Goal: Information Seeking & Learning: Learn about a topic

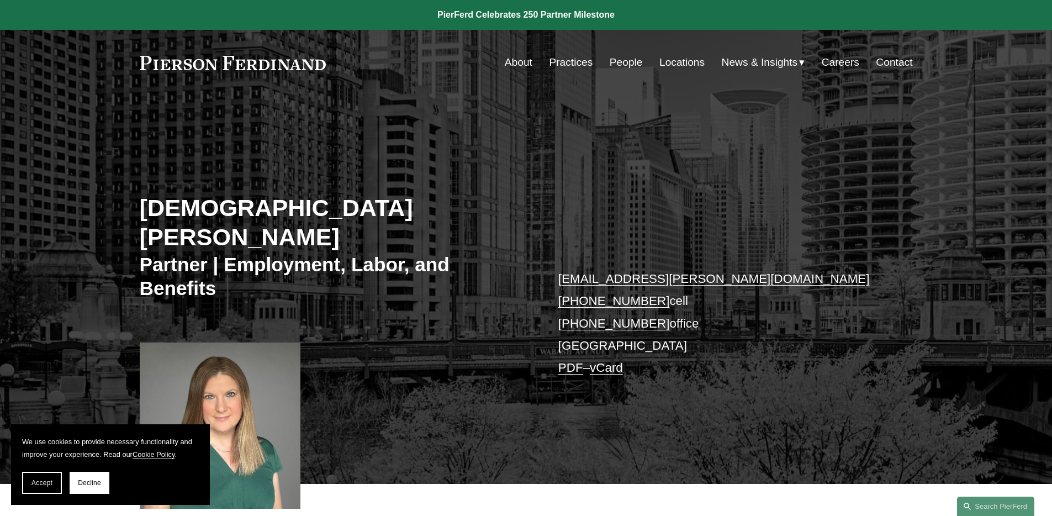
scroll to position [259, 0]
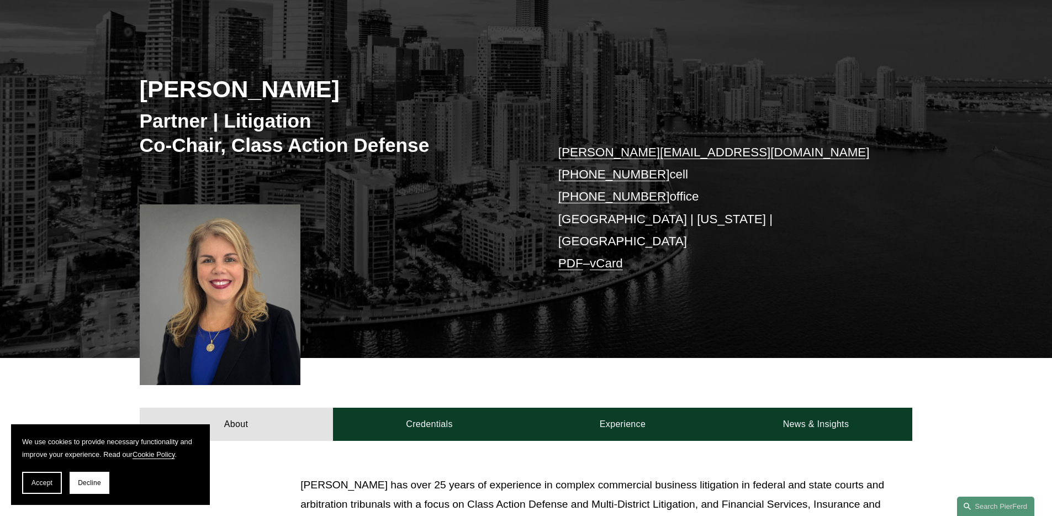
scroll to position [352, 0]
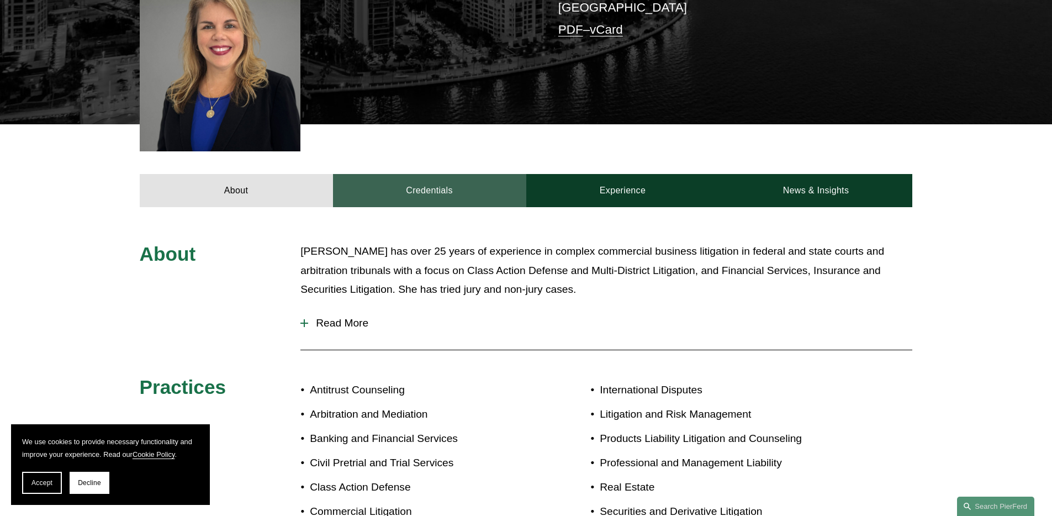
click at [436, 183] on link "Credentials" at bounding box center [429, 190] width 193 height 33
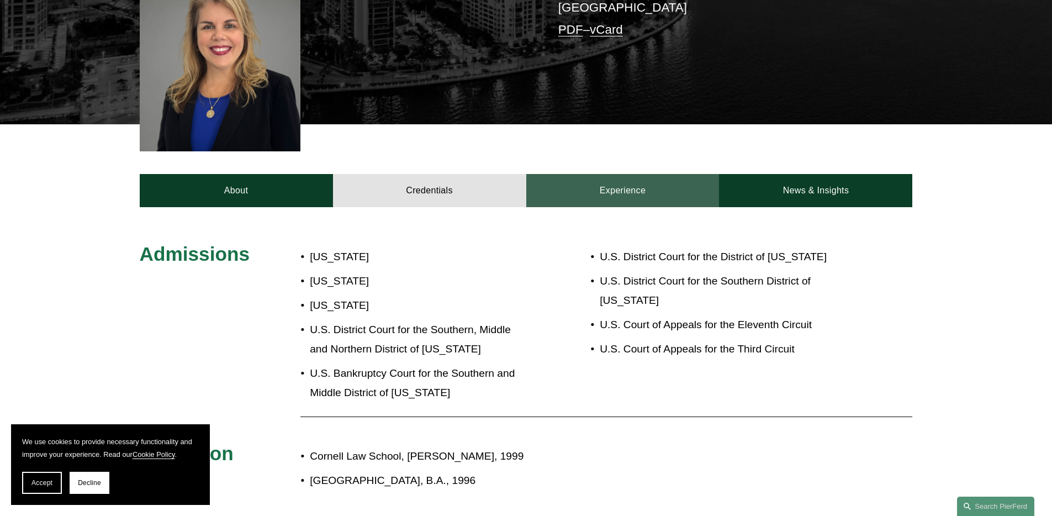
click at [630, 174] on link "Experience" at bounding box center [622, 190] width 193 height 33
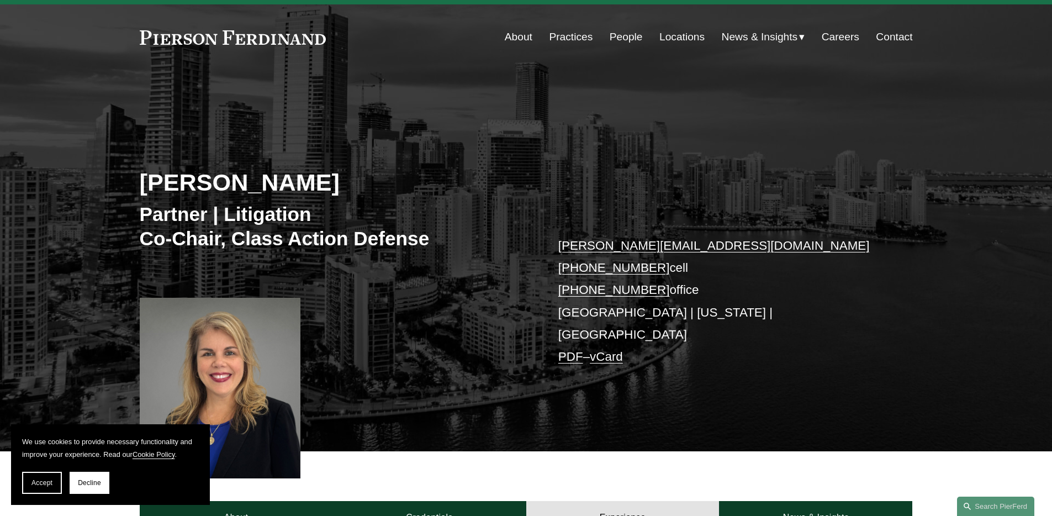
scroll to position [0, 0]
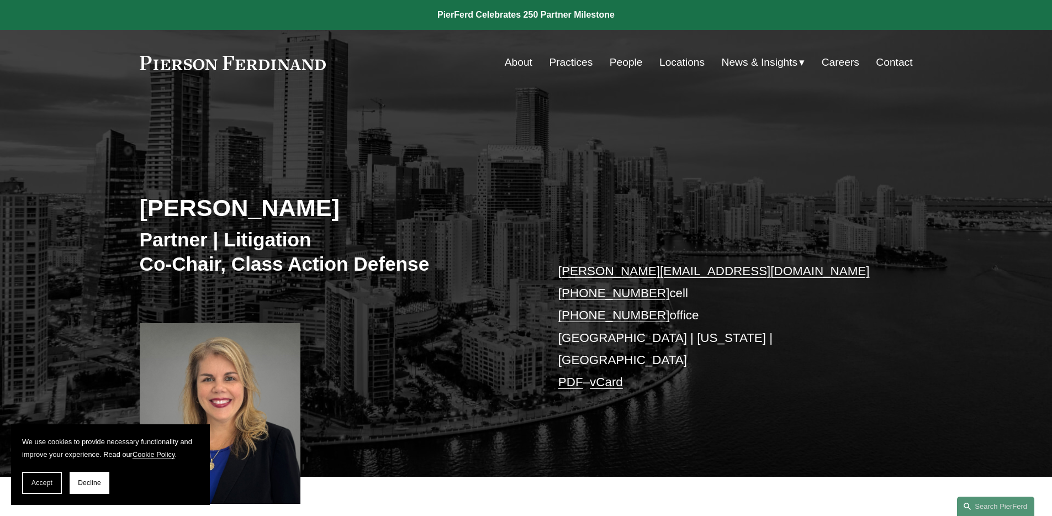
click at [629, 67] on link "People" at bounding box center [626, 62] width 33 height 21
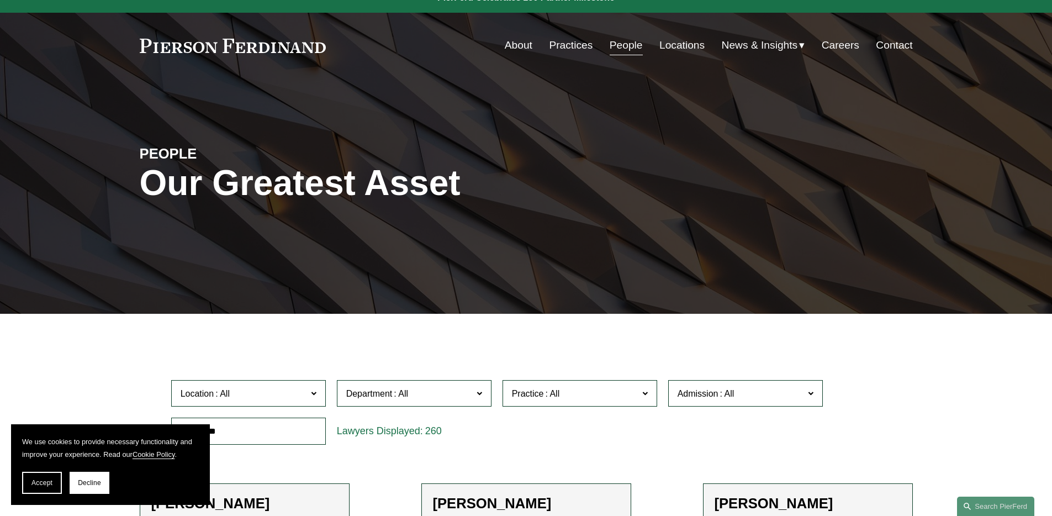
scroll to position [18, 0]
click at [277, 437] on input "text" at bounding box center [248, 430] width 155 height 27
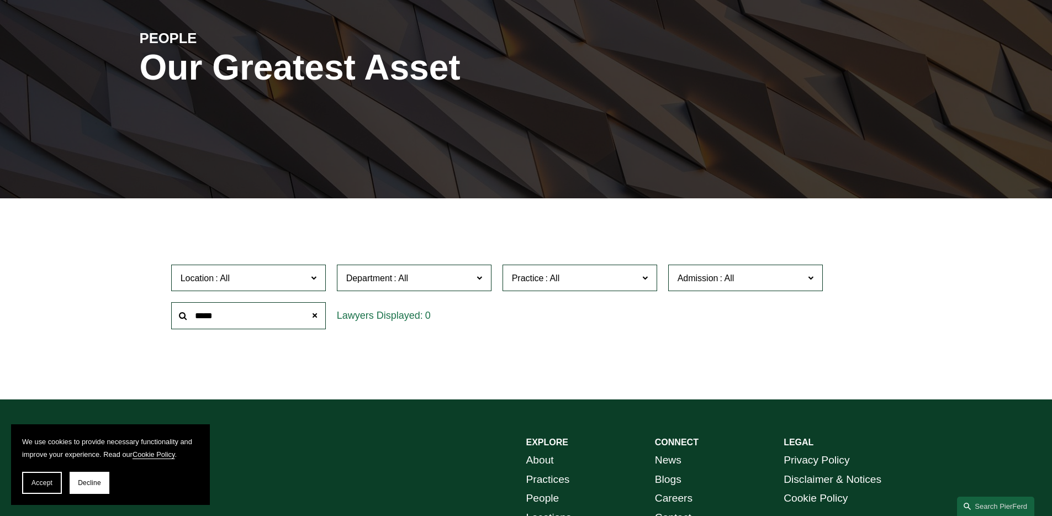
scroll to position [270, 0]
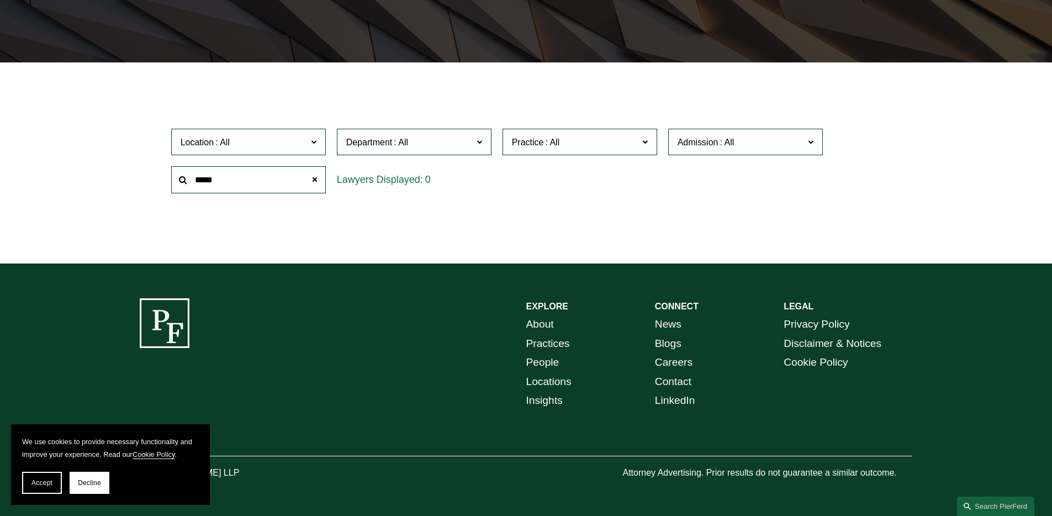
click at [265, 178] on input "*****" at bounding box center [248, 179] width 155 height 27
type input "*****"
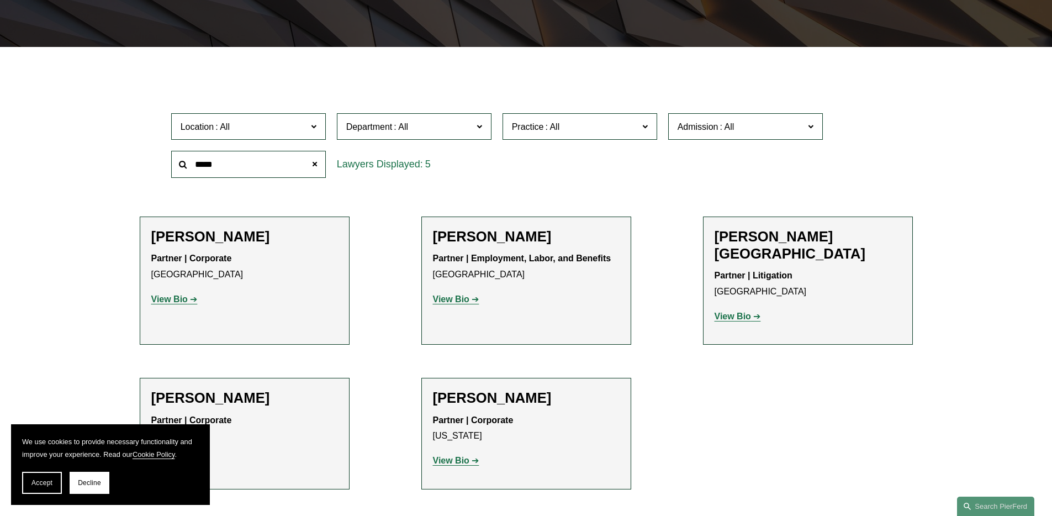
scroll to position [297, 0]
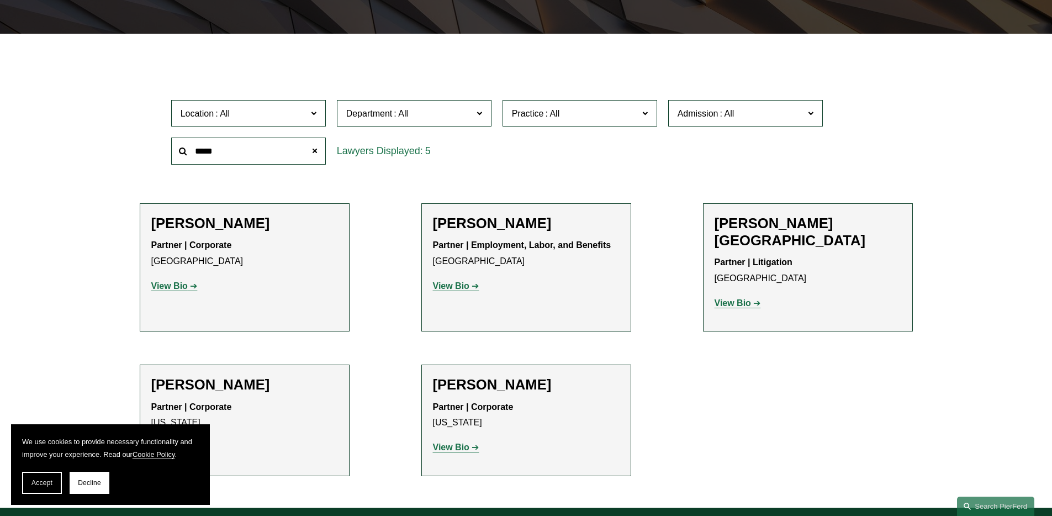
click at [724, 298] on strong "View Bio" at bounding box center [732, 302] width 36 height 9
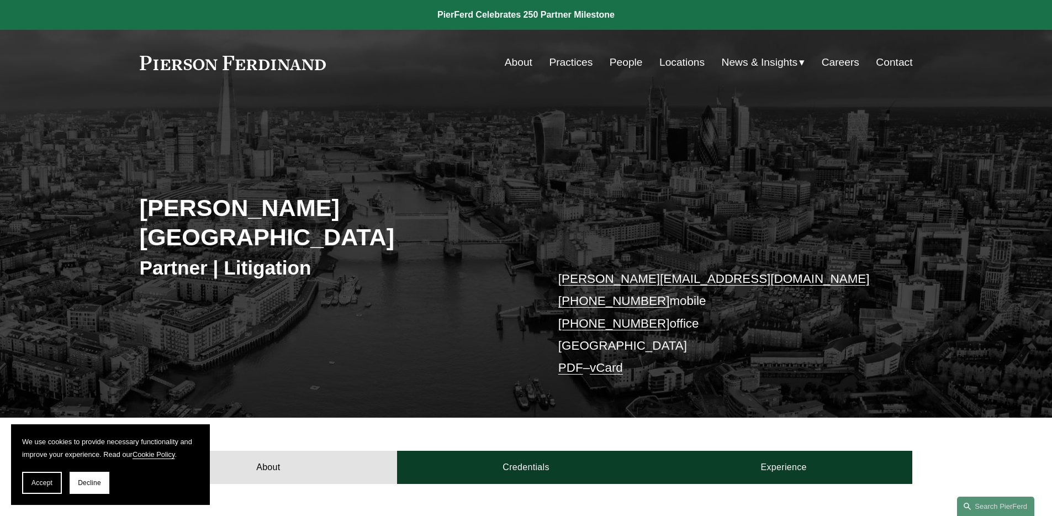
click at [625, 63] on link "People" at bounding box center [626, 62] width 33 height 21
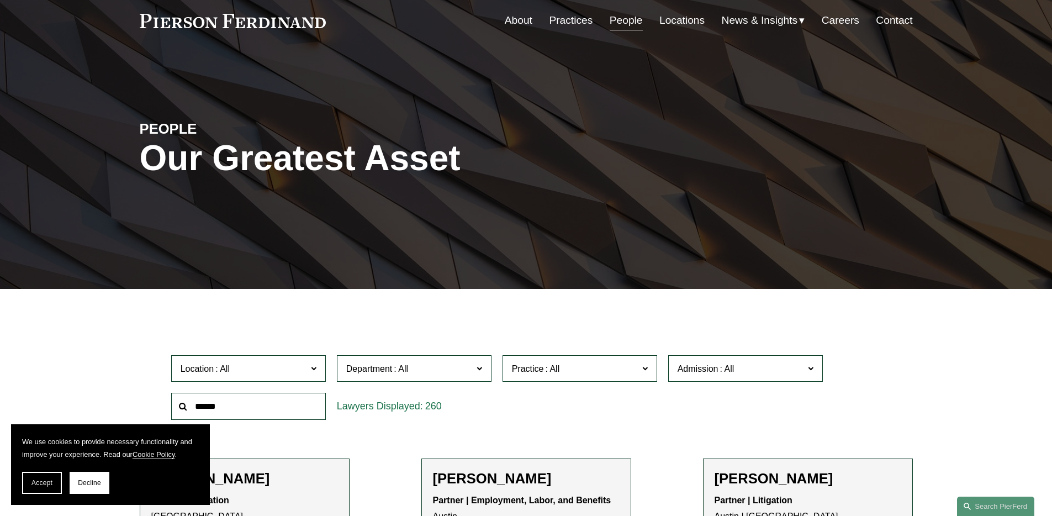
scroll to position [93, 0]
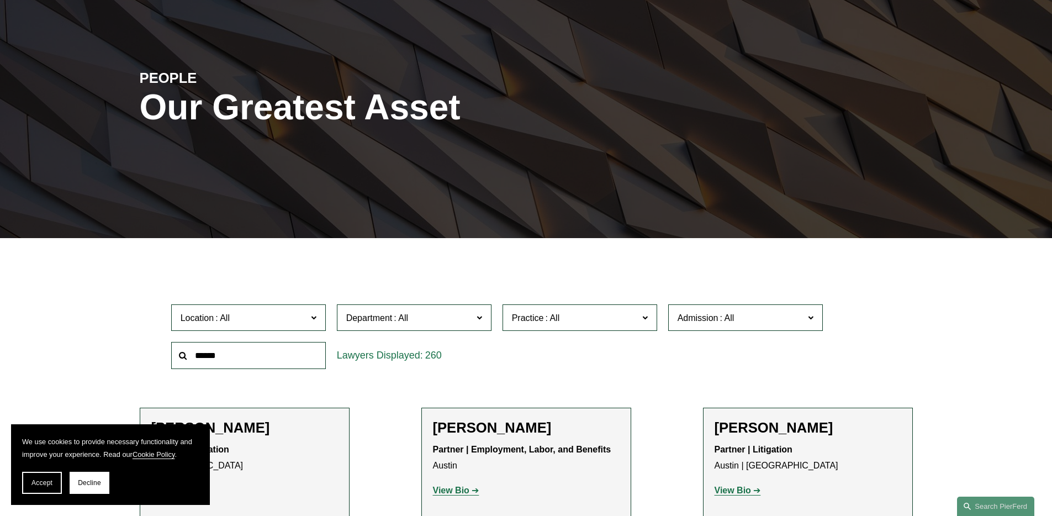
click at [225, 357] on input "text" at bounding box center [248, 355] width 155 height 27
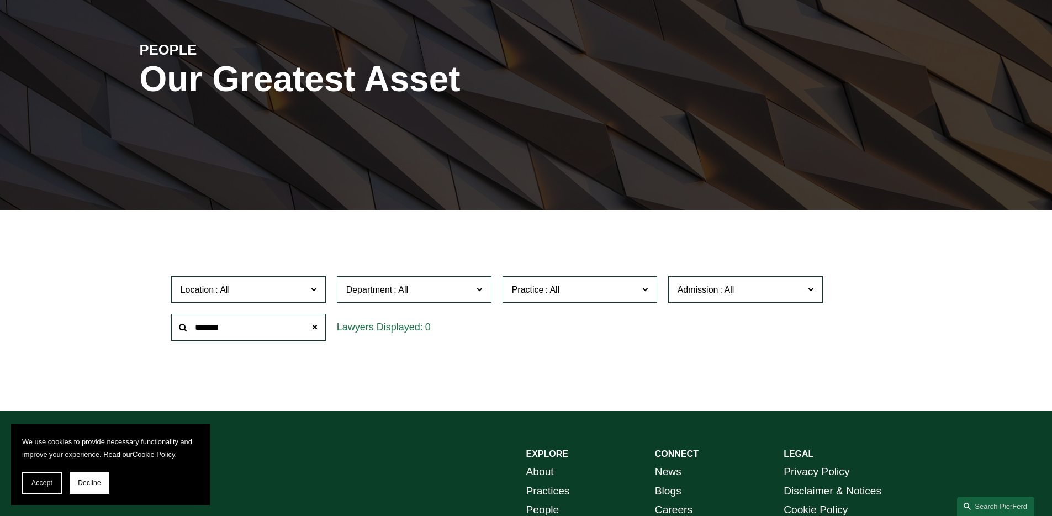
scroll to position [117, 0]
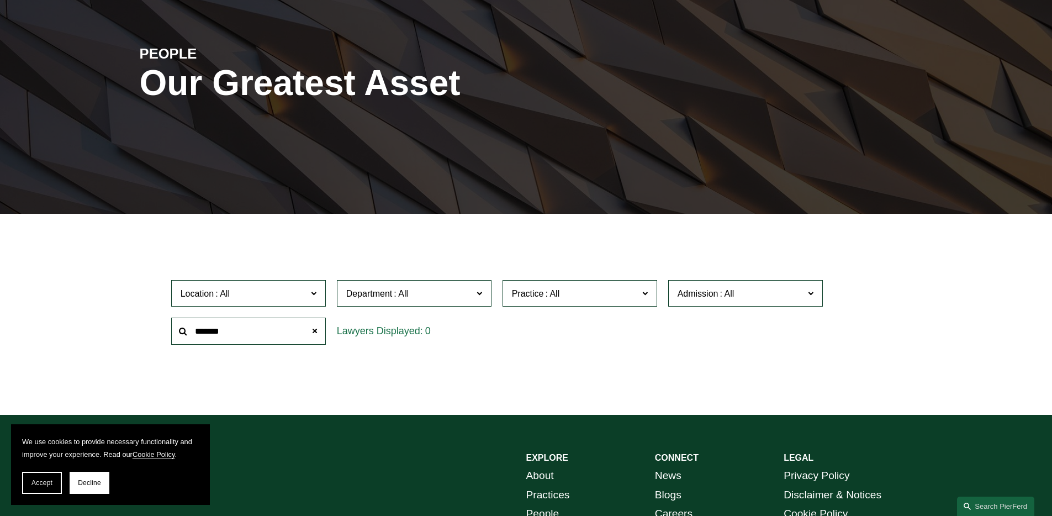
click at [285, 331] on input "*******" at bounding box center [248, 330] width 155 height 27
type input "*****"
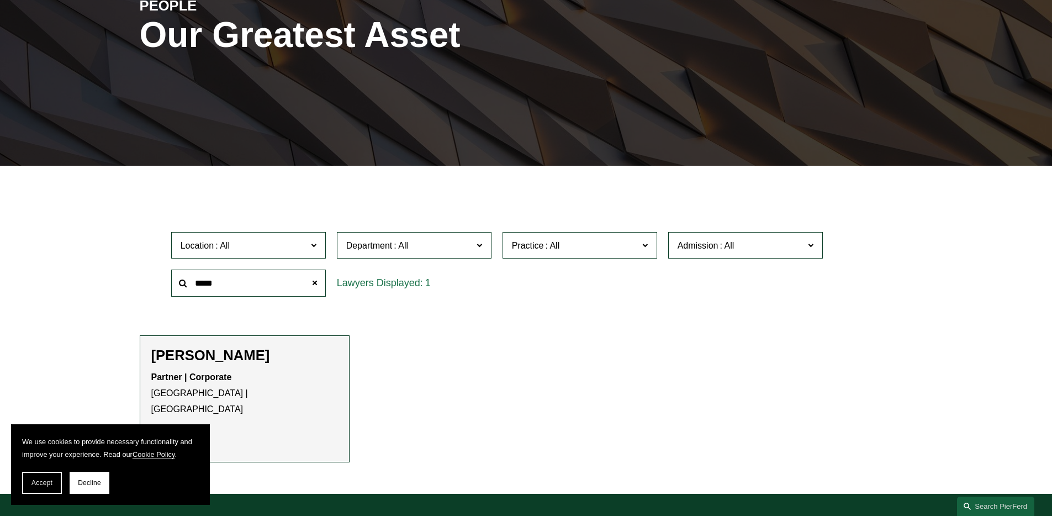
scroll to position [162, 0]
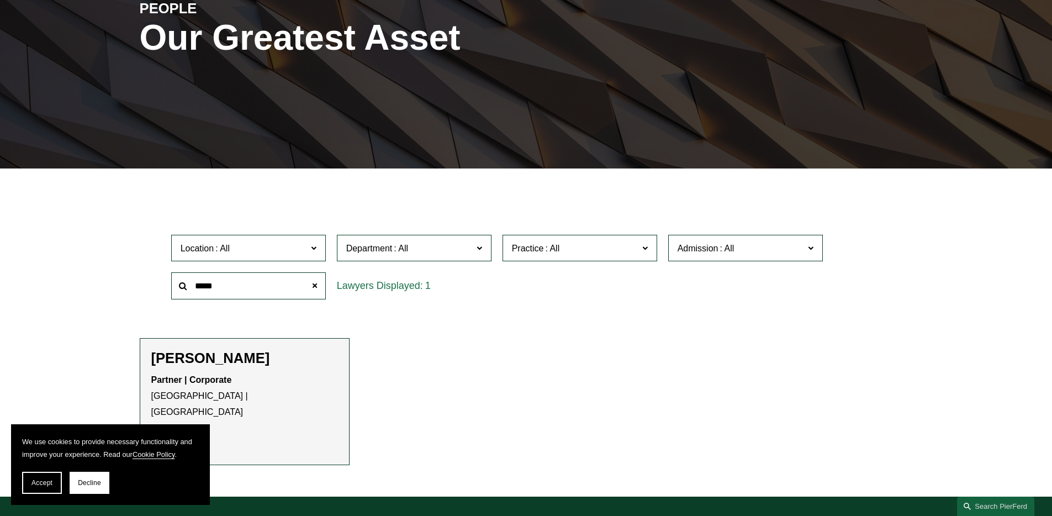
click at [174, 431] on strong "View Bio" at bounding box center [169, 435] width 36 height 9
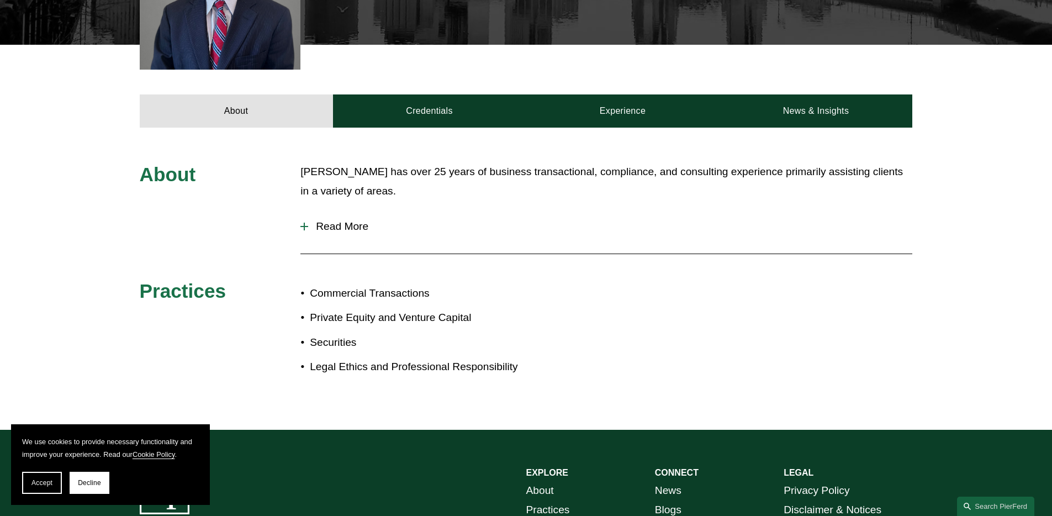
scroll to position [400, 0]
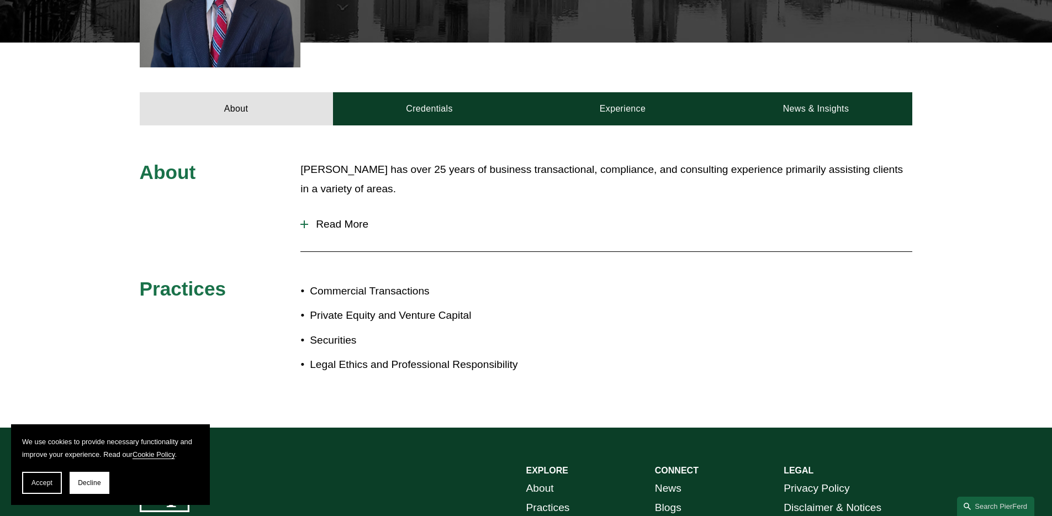
click at [358, 202] on div "[PERSON_NAME] has over 25 years of business transactional, compliance, and cons…" at bounding box center [606, 185] width 612 height 50
click at [361, 235] on button "Read More" at bounding box center [606, 224] width 612 height 29
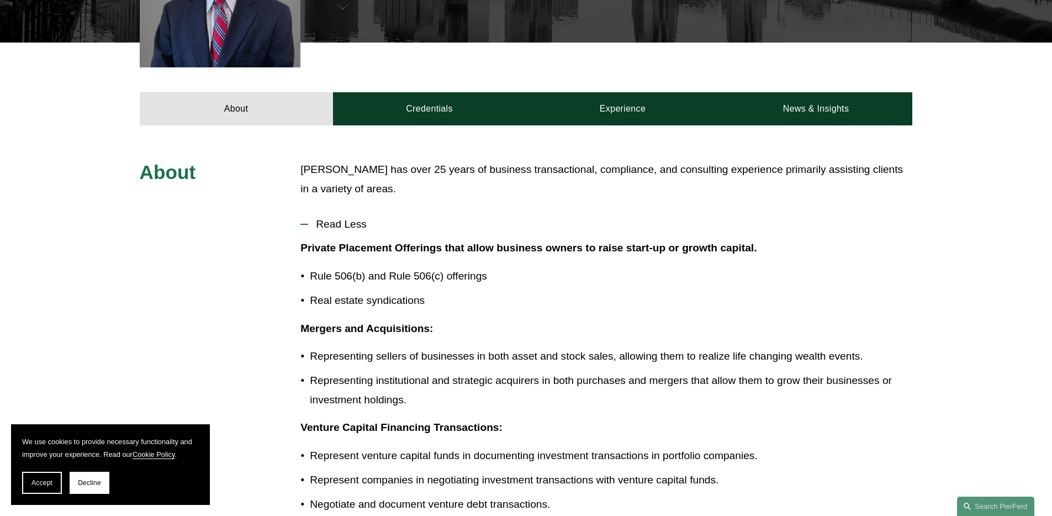
scroll to position [338, 0]
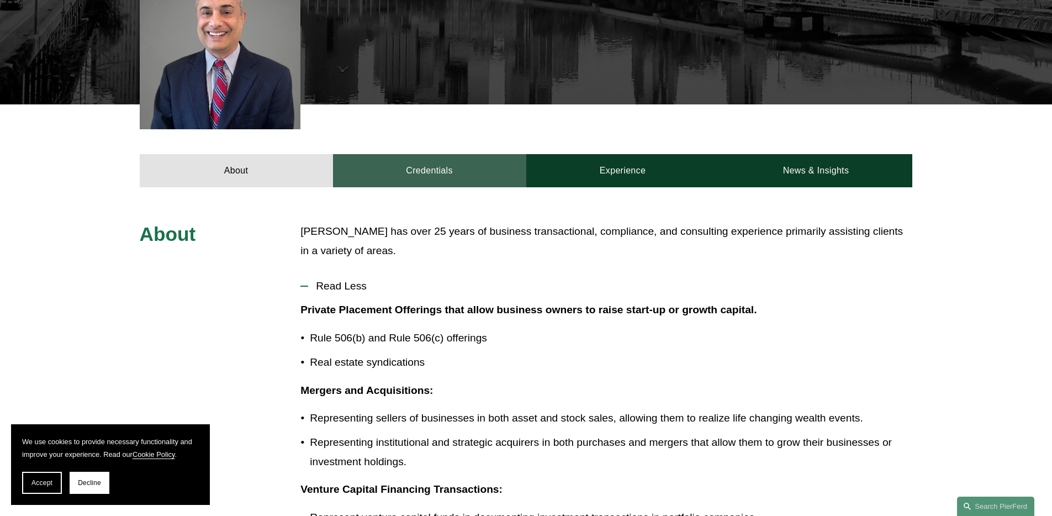
click at [437, 166] on link "Credentials" at bounding box center [429, 170] width 193 height 33
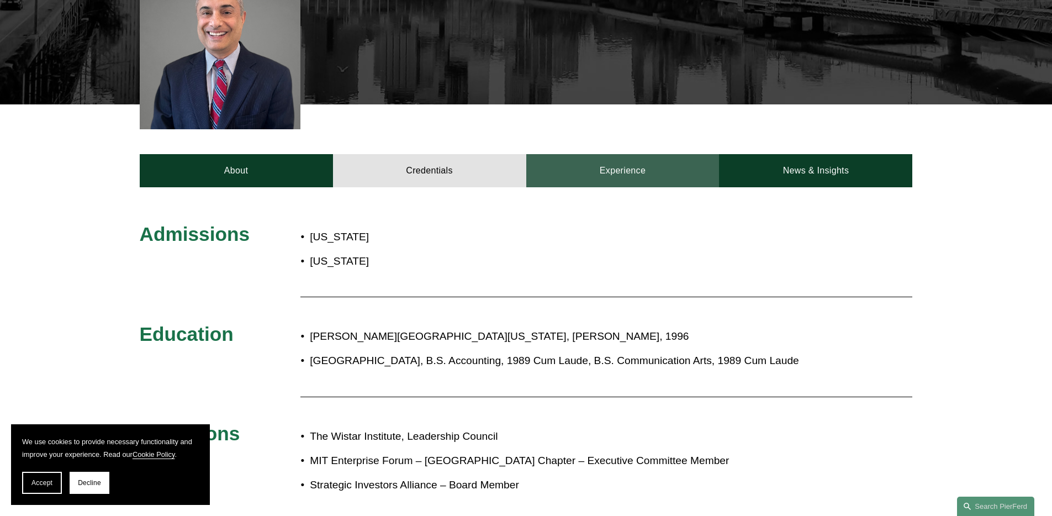
click at [659, 158] on link "Experience" at bounding box center [622, 170] width 193 height 33
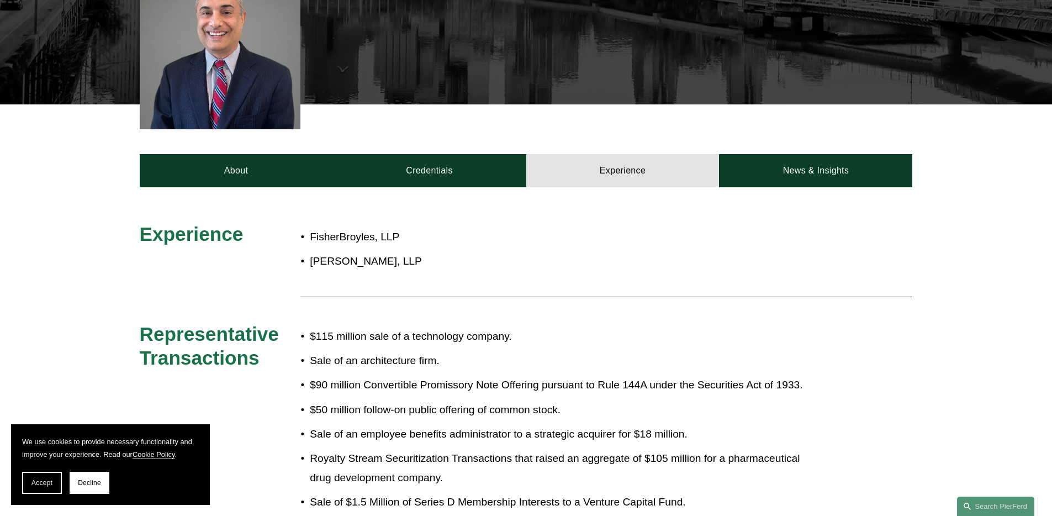
scroll to position [0, 0]
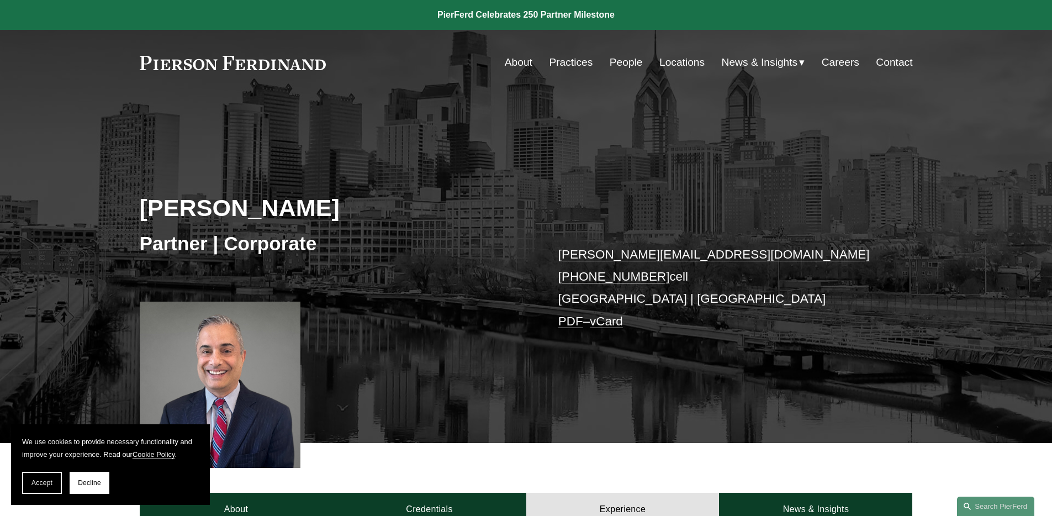
click at [618, 66] on link "People" at bounding box center [626, 62] width 33 height 21
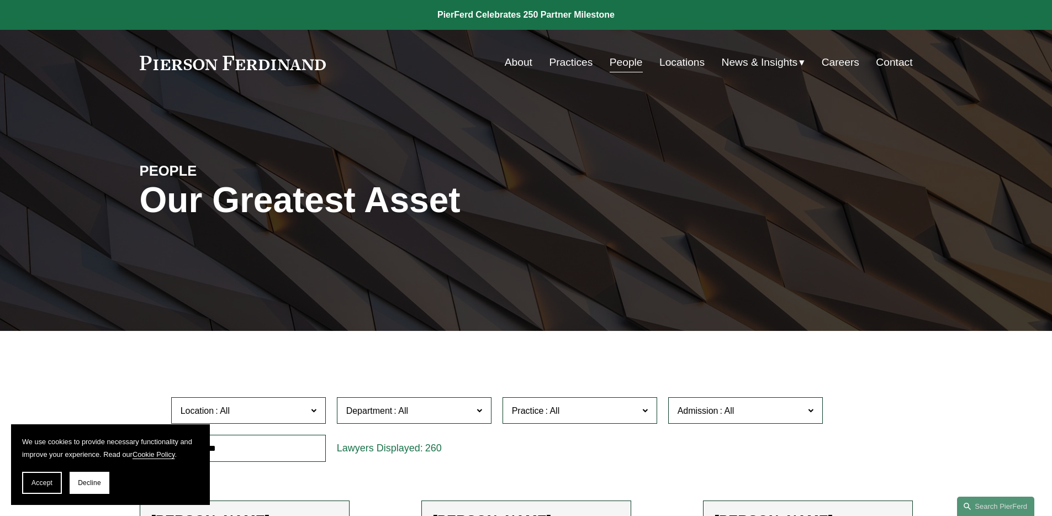
scroll to position [46, 0]
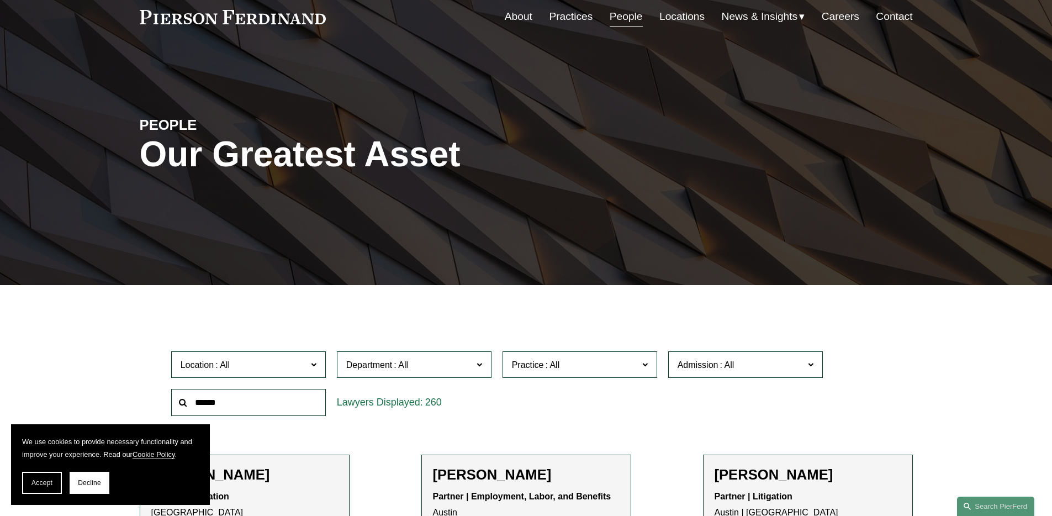
click at [259, 395] on input "text" at bounding box center [248, 402] width 155 height 27
type input "*****"
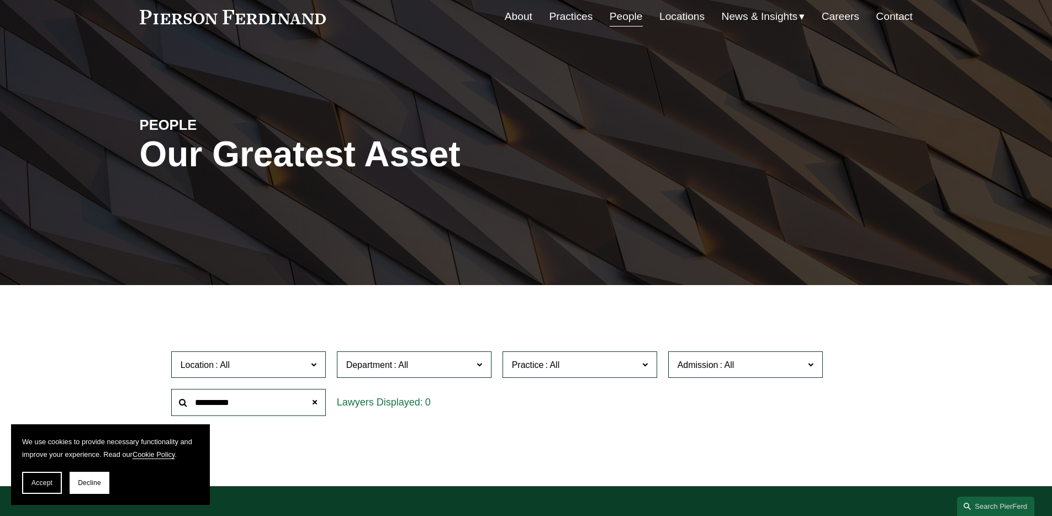
type input "**********"
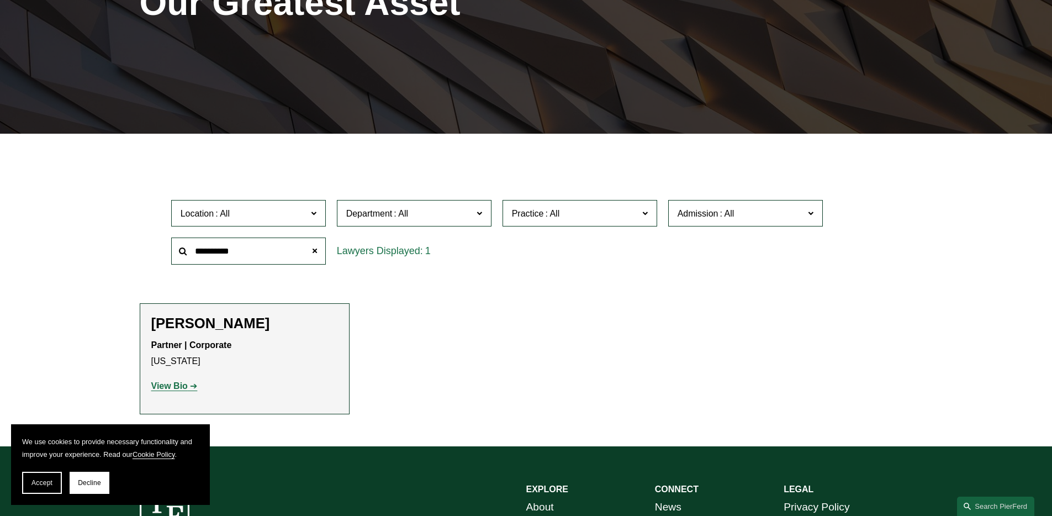
scroll to position [215, 0]
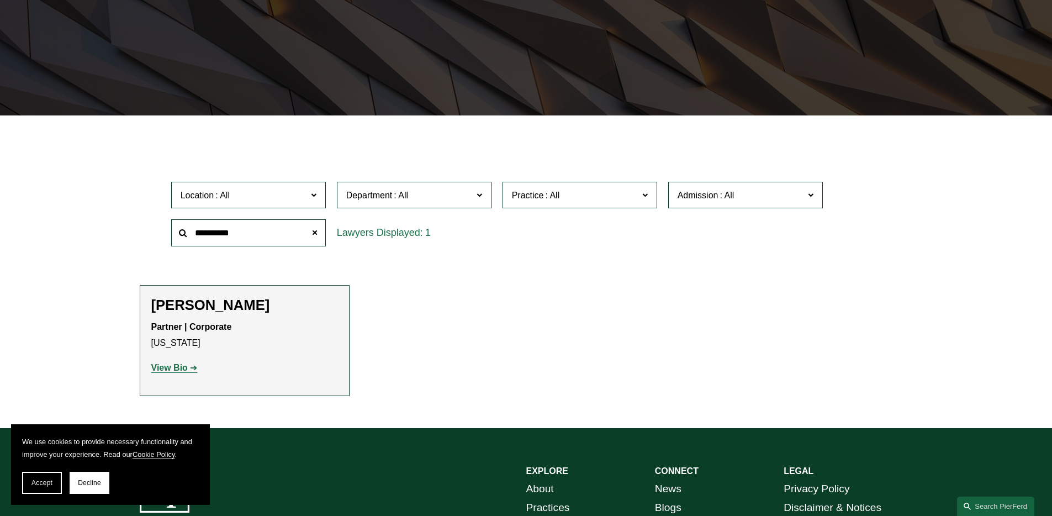
click at [171, 368] on strong "View Bio" at bounding box center [169, 367] width 36 height 9
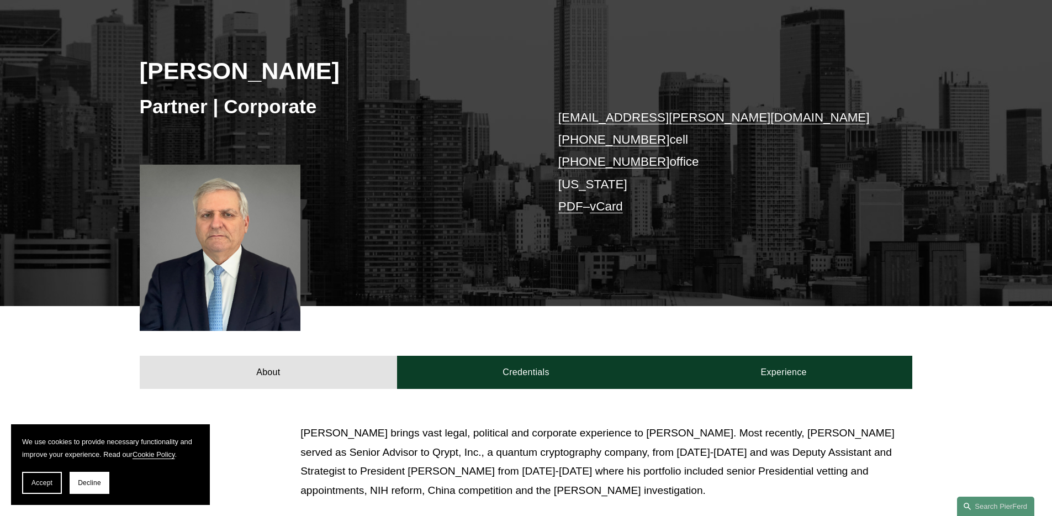
scroll to position [184, 0]
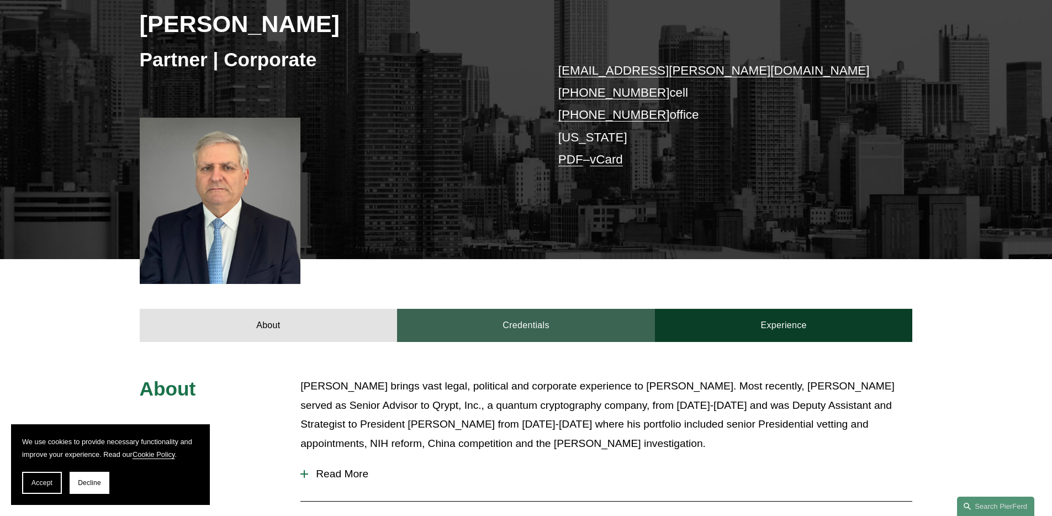
click at [552, 323] on link "Credentials" at bounding box center [526, 325] width 258 height 33
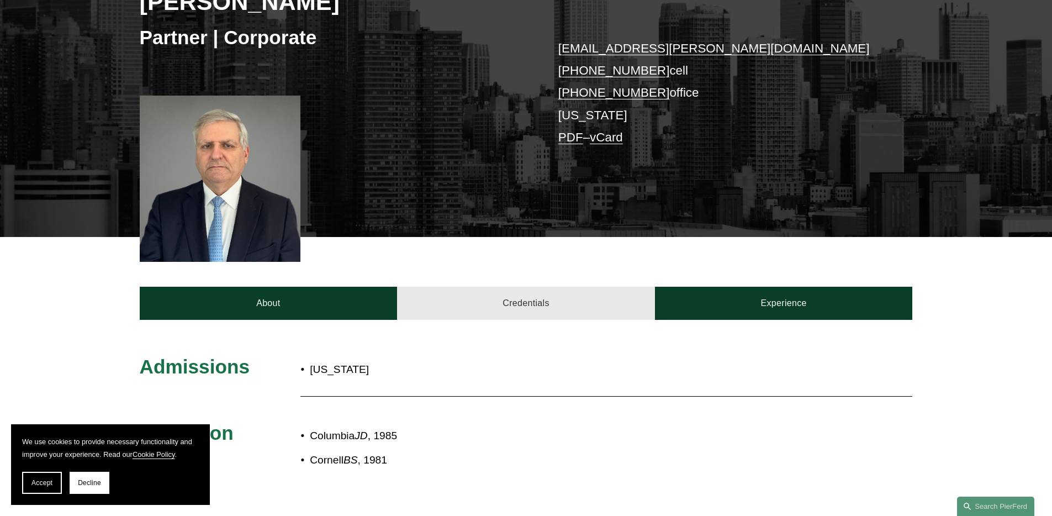
scroll to position [213, 0]
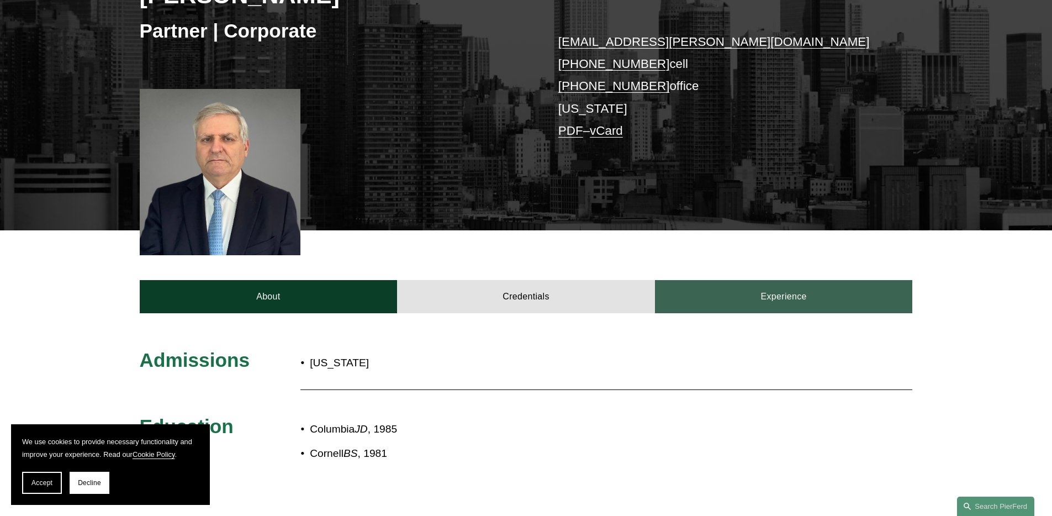
click at [749, 299] on link "Experience" at bounding box center [784, 296] width 258 height 33
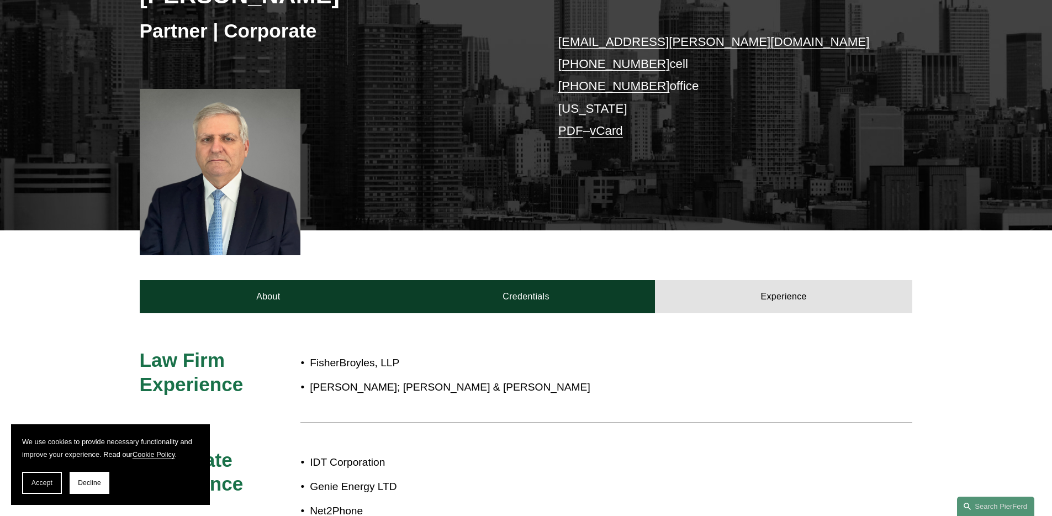
scroll to position [0, 0]
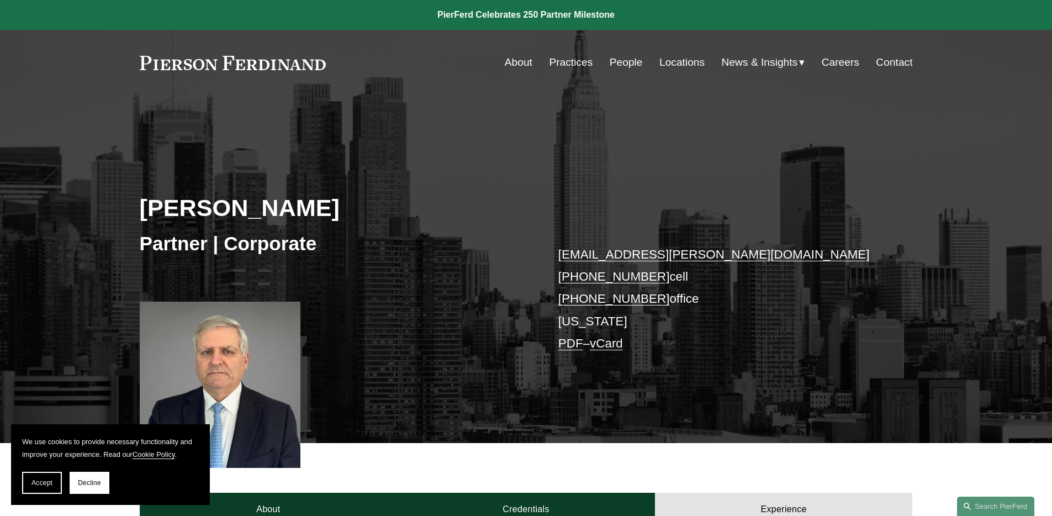
click at [618, 63] on link "People" at bounding box center [626, 62] width 33 height 21
